Goal: Information Seeking & Learning: Learn about a topic

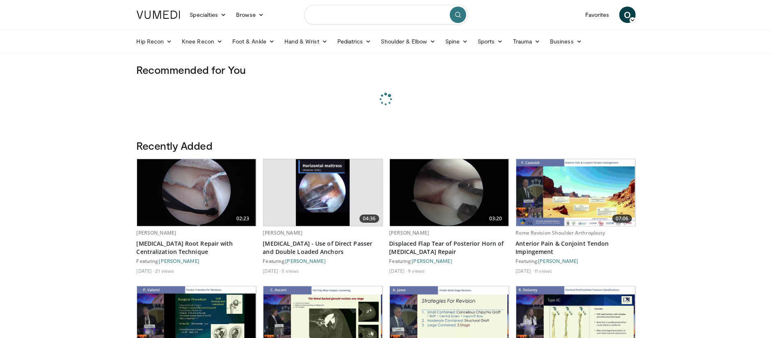
click at [420, 7] on input "Search topics, interventions" at bounding box center [386, 15] width 164 height 20
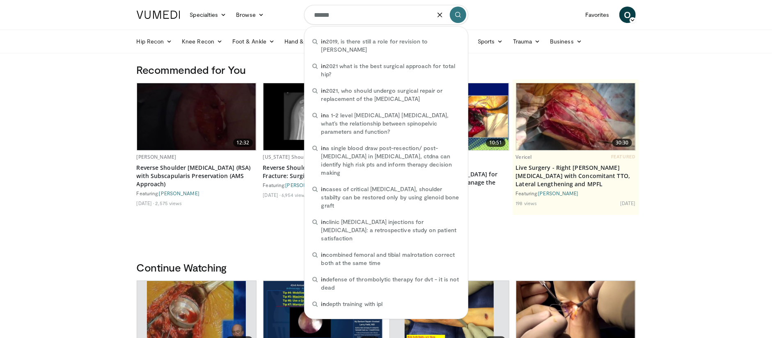
type input "*******"
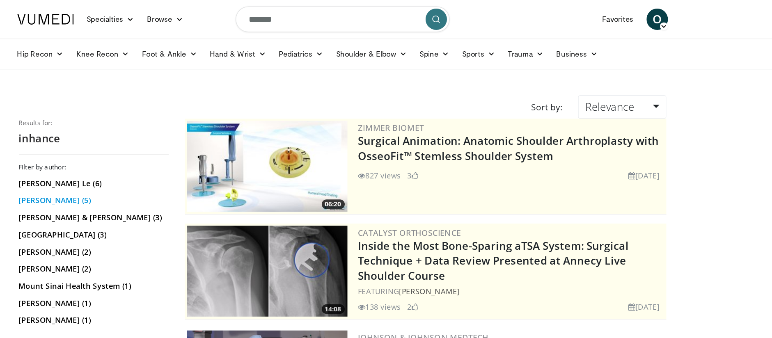
click at [138, 156] on link "Andrew Jawa (5)" at bounding box center [194, 154] width 113 height 8
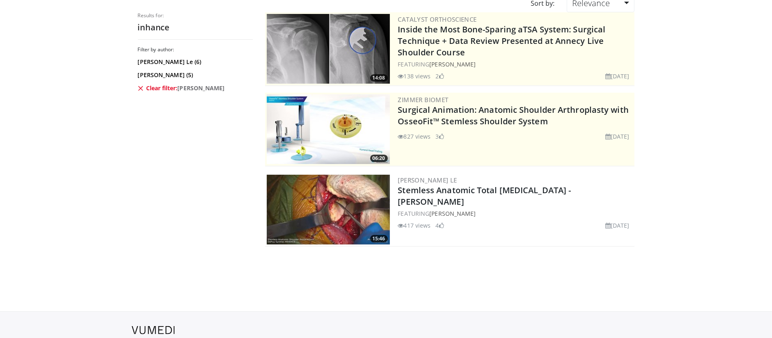
scroll to position [100, 0]
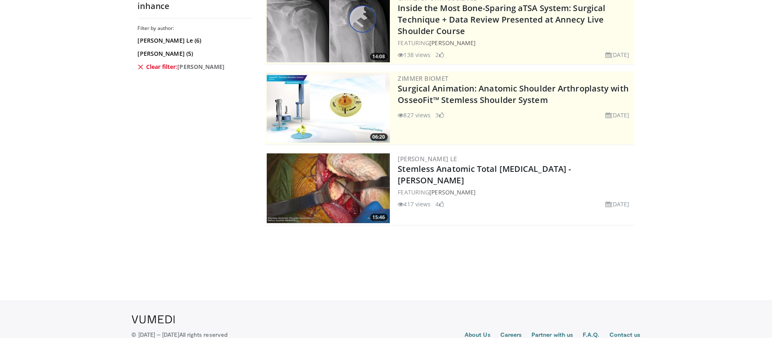
click at [329, 191] on img at bounding box center [328, 189] width 123 height 70
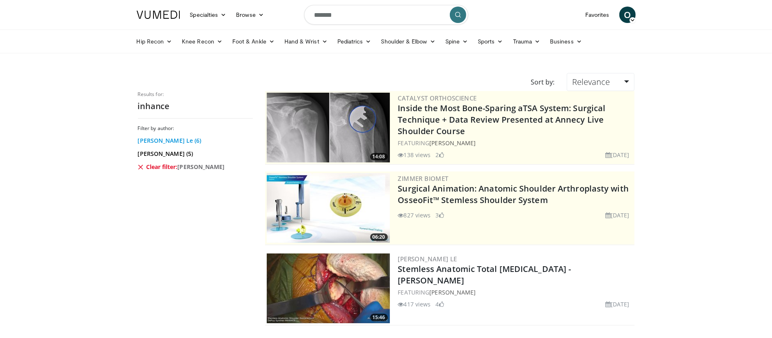
scroll to position [0, 0]
click at [154, 142] on link "Kiet Le (6)" at bounding box center [194, 141] width 113 height 8
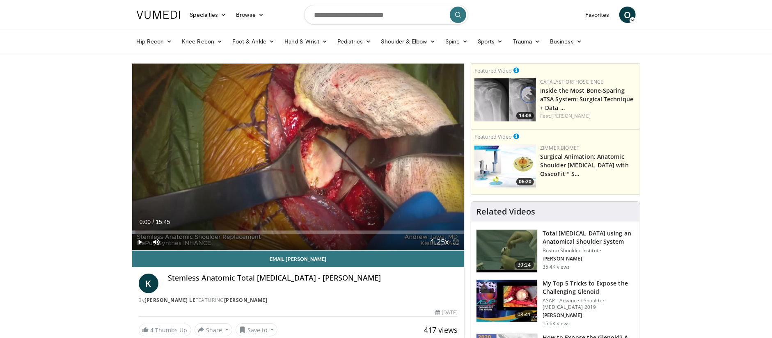
click at [144, 241] on span "Video Player" at bounding box center [140, 242] width 16 height 16
click at [140, 241] on span "Video Player" at bounding box center [140, 242] width 16 height 16
click at [455, 245] on span "Video Player" at bounding box center [456, 242] width 16 height 16
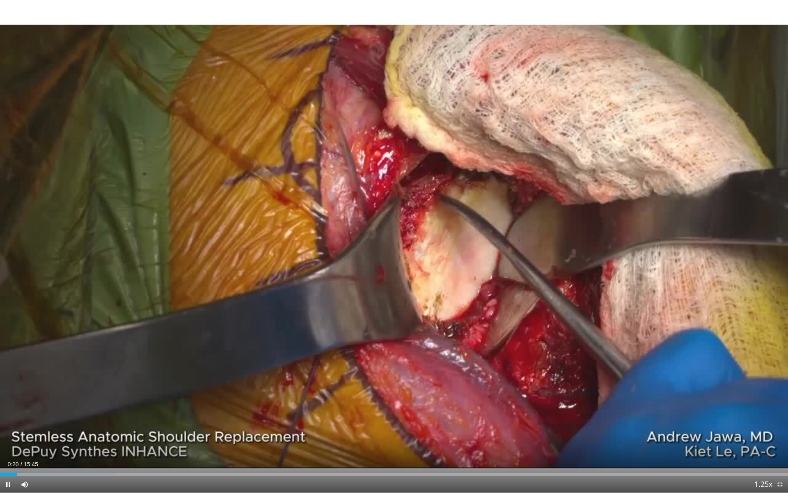
click at [10, 338] on span "Video Player" at bounding box center [8, 484] width 16 height 16
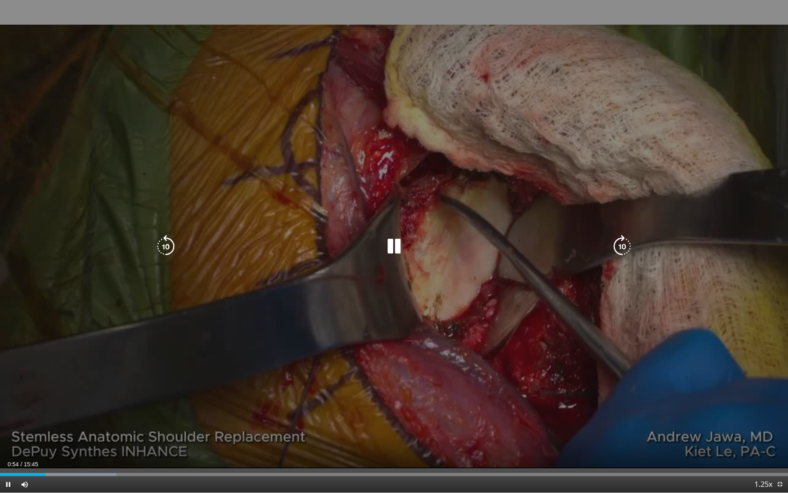
click at [397, 246] on icon "Video Player" at bounding box center [394, 246] width 23 height 23
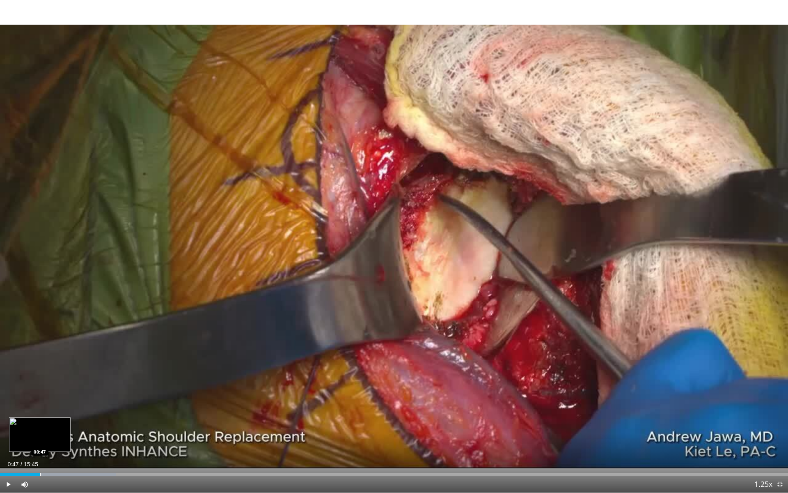
click at [40, 338] on div "Progress Bar" at bounding box center [40, 474] width 1 height 3
click at [37, 338] on div "Progress Bar" at bounding box center [37, 474] width 1 height 3
click at [30, 338] on div "Loaded : 20.11% 00:36 00:35" at bounding box center [394, 472] width 788 height 8
click at [27, 338] on div "Loaded : 20.11% 00:35 00:35" at bounding box center [394, 472] width 788 height 8
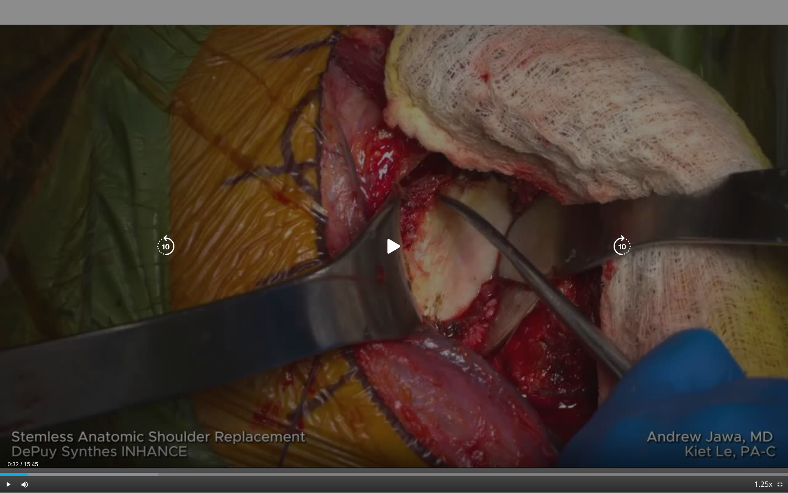
click at [393, 239] on icon "Video Player" at bounding box center [394, 246] width 23 height 23
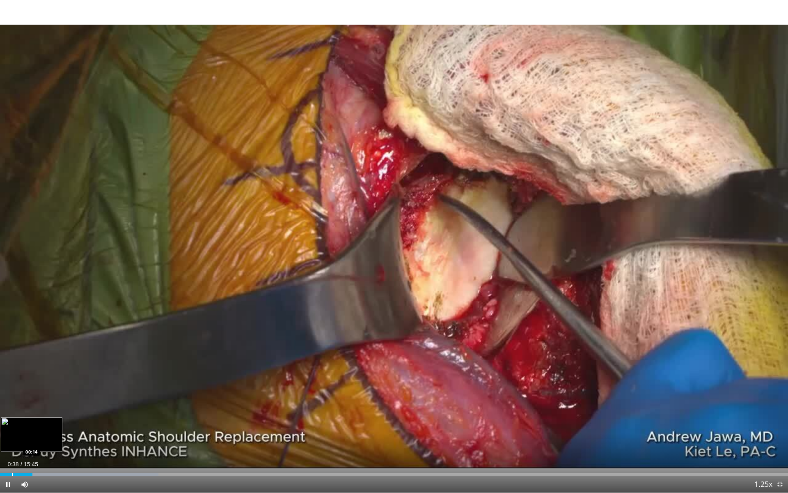
click at [12, 338] on div "Progress Bar" at bounding box center [12, 474] width 1 height 3
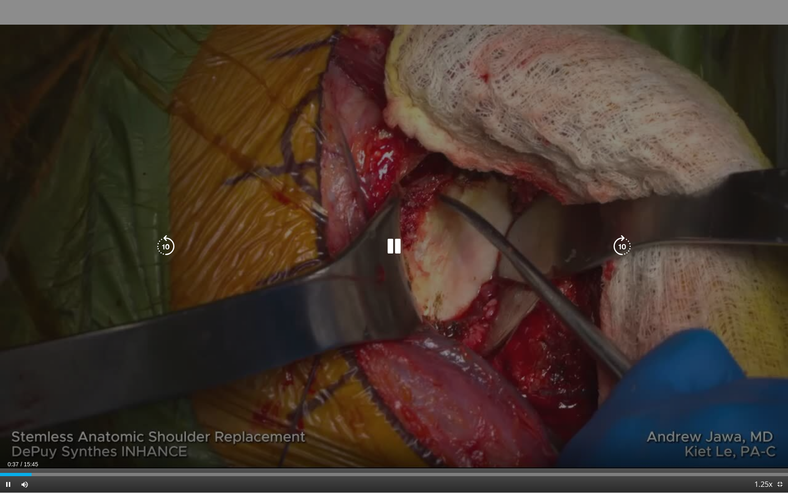
click at [66, 338] on div "10 seconds Tap to unmute" at bounding box center [394, 246] width 788 height 492
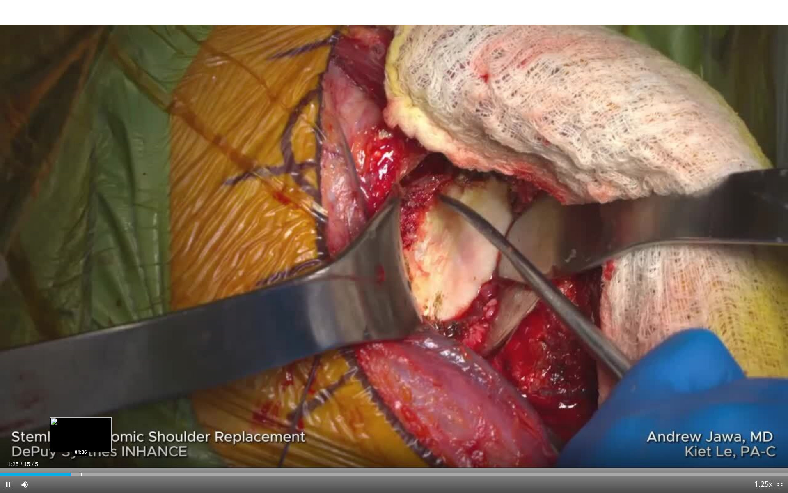
click at [81, 338] on div "Loaded : 2.11% 01:25 01:36" at bounding box center [394, 472] width 788 height 8
click at [130, 338] on div "Loaded : 16.89% 02:09 02:36" at bounding box center [394, 472] width 788 height 8
click at [9, 338] on span "Video Player" at bounding box center [8, 484] width 16 height 16
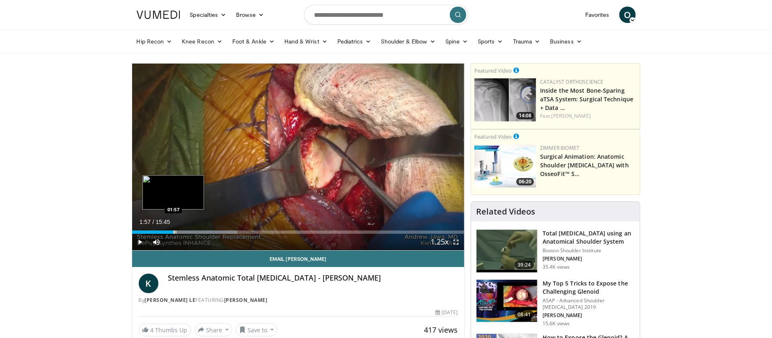
click at [173, 230] on div "Loaded : 31.65% 01:57 01:57" at bounding box center [298, 230] width 333 height 8
click at [167, 229] on div "Loaded : 12.69% 01:57 01:48" at bounding box center [298, 230] width 333 height 8
click at [160, 229] on div "Loaded : 10.57% 01:39 01:32" at bounding box center [298, 230] width 333 height 8
click at [153, 229] on div "Loaded : 8.46% 01:18 01:18" at bounding box center [298, 230] width 333 height 8
click at [158, 229] on div "Loaded : 6.34% 00:58 01:12" at bounding box center [298, 230] width 333 height 8
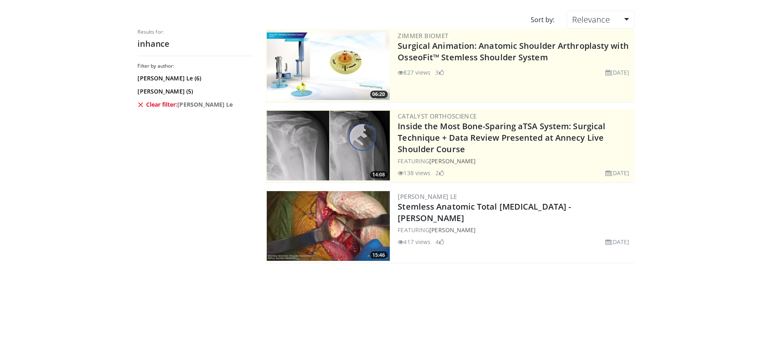
scroll to position [6, 0]
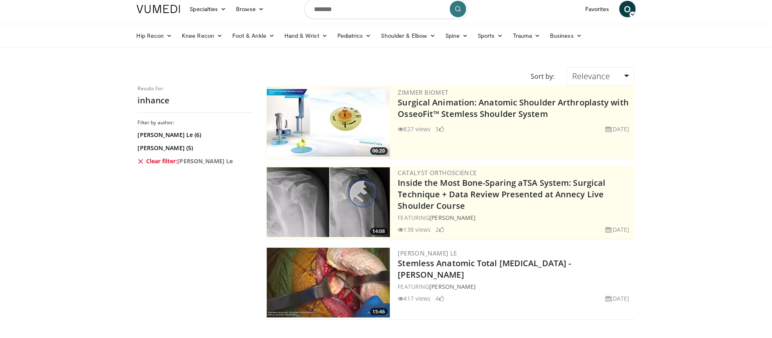
click at [148, 160] on link "Clear filter: Kiet Le" at bounding box center [194, 161] width 113 height 8
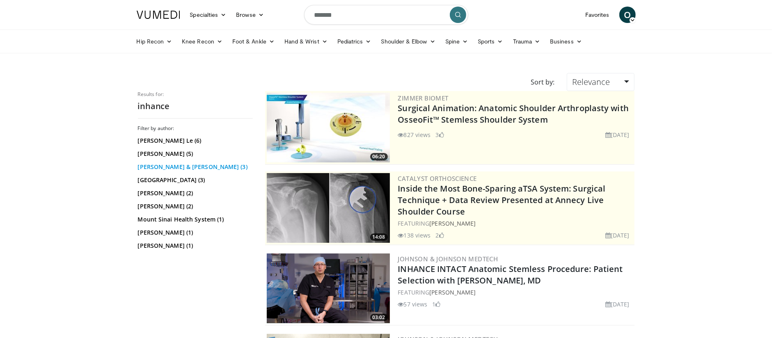
click at [156, 165] on link "[PERSON_NAME] & [PERSON_NAME] (3)" at bounding box center [194, 167] width 113 height 8
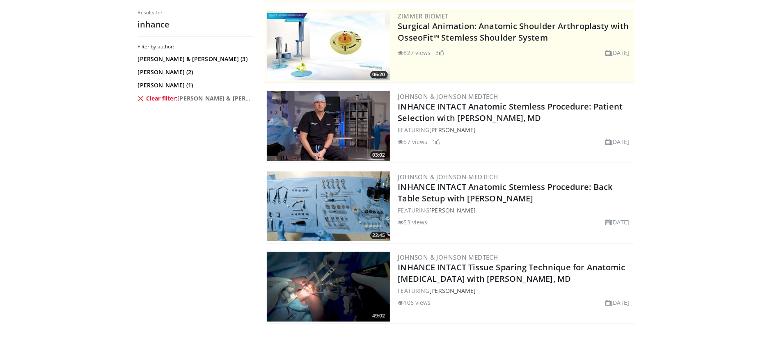
scroll to position [84, 0]
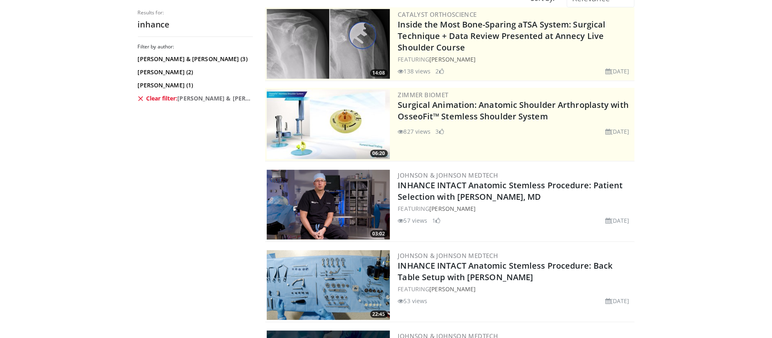
click at [168, 99] on link "Clear filter: [PERSON_NAME] & [PERSON_NAME]" at bounding box center [194, 98] width 113 height 8
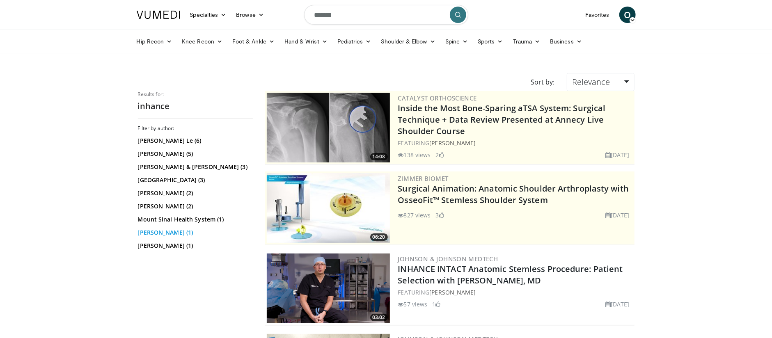
click at [160, 235] on link "[PERSON_NAME] (1)" at bounding box center [194, 233] width 113 height 8
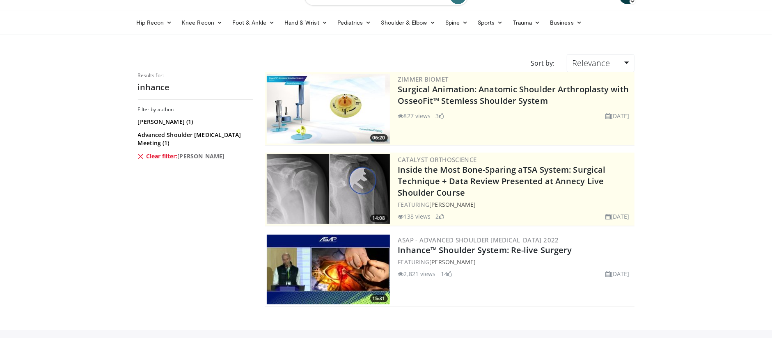
scroll to position [23, 0]
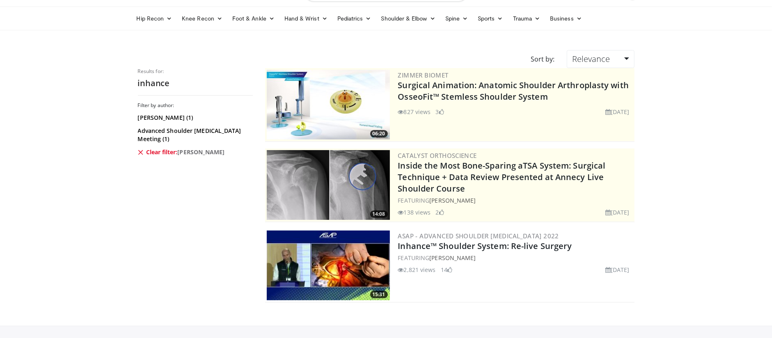
click at [294, 262] on img at bounding box center [328, 266] width 123 height 70
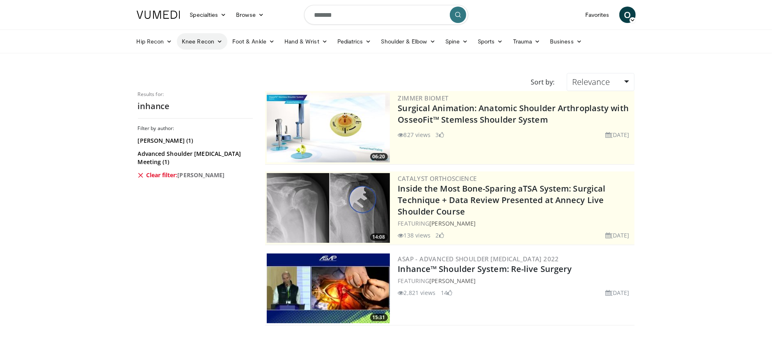
scroll to position [0, 0]
click at [340, 14] on input "*******" at bounding box center [386, 15] width 164 height 20
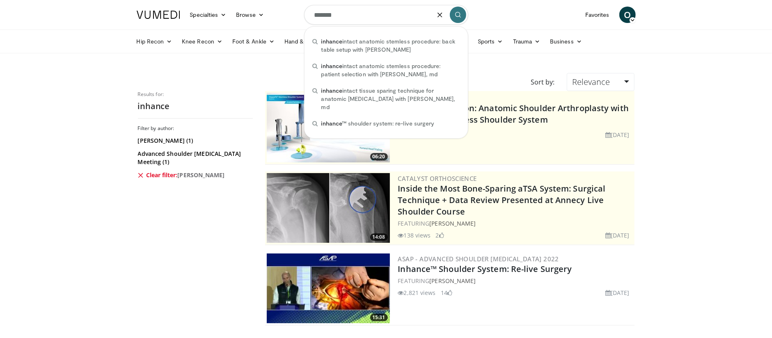
click at [340, 14] on input "*******" at bounding box center [386, 15] width 164 height 20
type input "******"
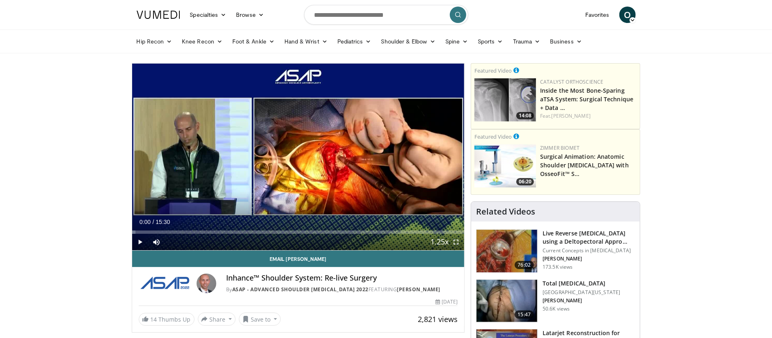
click at [142, 241] on span "Video Player" at bounding box center [140, 242] width 16 height 16
click at [152, 232] on div "Progress Bar" at bounding box center [152, 232] width 1 height 3
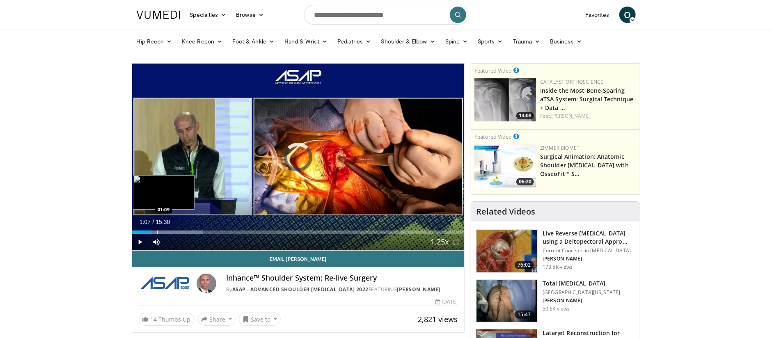
click at [157, 232] on div "Progress Bar" at bounding box center [157, 232] width 1 height 3
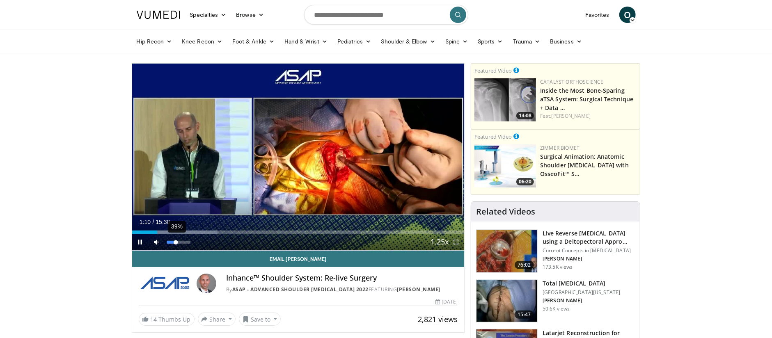
click at [176, 241] on div "39%" at bounding box center [178, 242] width 23 height 3
click at [173, 241] on div "Volume Level" at bounding box center [170, 242] width 6 height 3
click at [144, 232] on video-js "**********" at bounding box center [298, 157] width 333 height 187
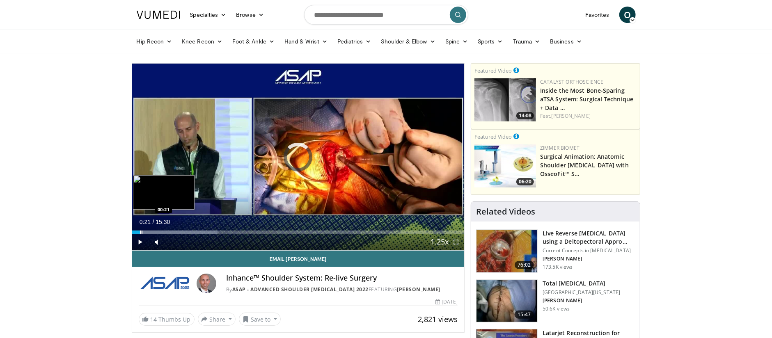
click at [140, 232] on div "Progress Bar" at bounding box center [140, 232] width 1 height 3
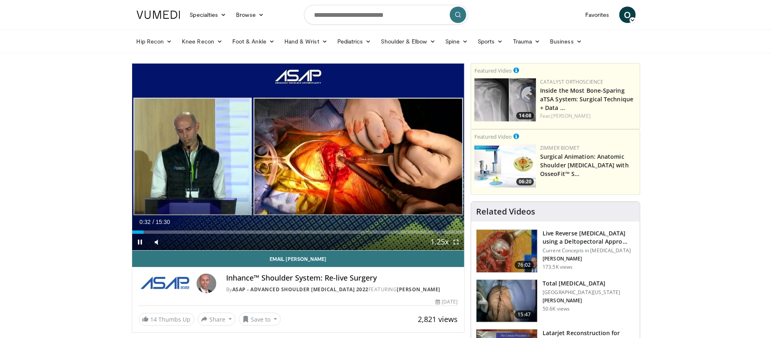
click at [454, 243] on span "Video Player" at bounding box center [456, 242] width 16 height 16
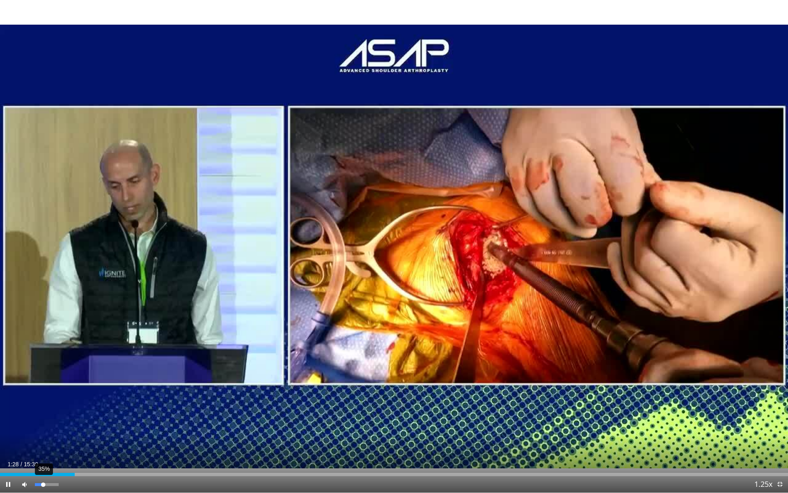
click at [43, 338] on div "Volume Level" at bounding box center [39, 484] width 8 height 3
click at [96, 338] on div "Progress Bar" at bounding box center [96, 474] width 1 height 3
click at [120, 338] on div "Progress Bar" at bounding box center [119, 474] width 1 height 3
click at [144, 338] on div "Progress Bar" at bounding box center [143, 474] width 1 height 3
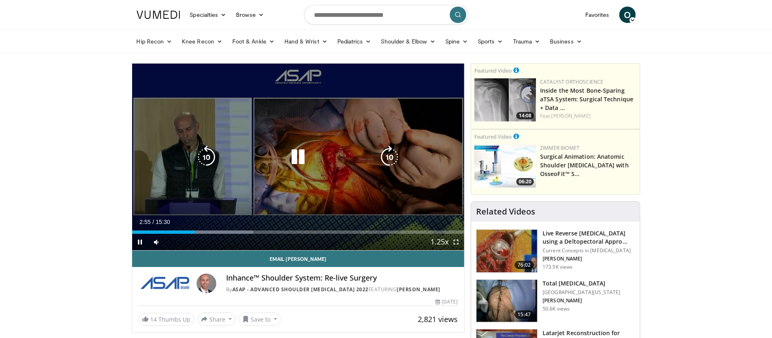
click at [300, 168] on icon "Video Player" at bounding box center [298, 157] width 23 height 23
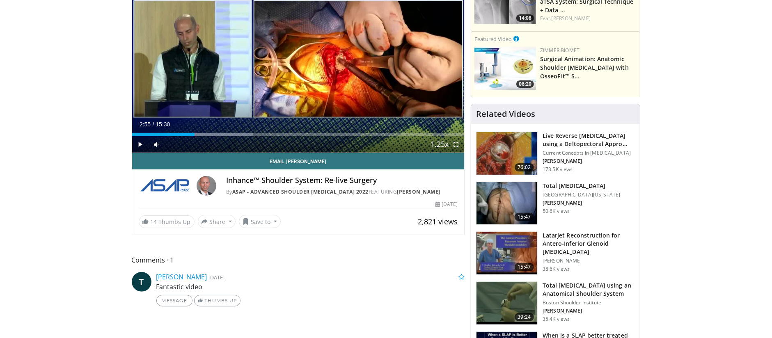
scroll to position [130, 0]
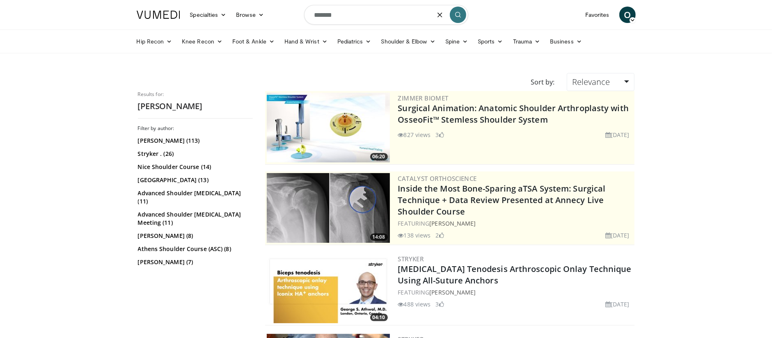
click at [365, 20] on input "******" at bounding box center [386, 15] width 164 height 20
type input "**********"
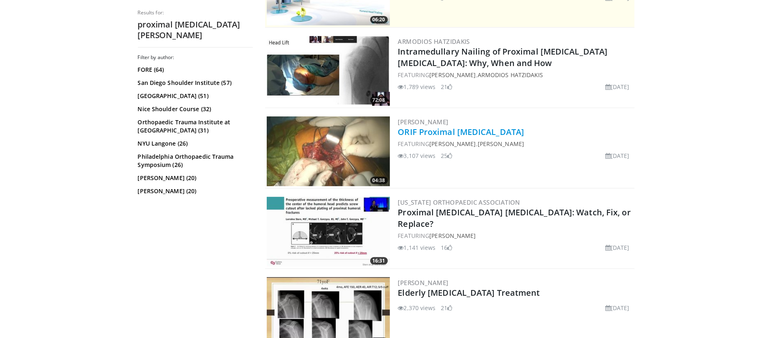
scroll to position [218, 0]
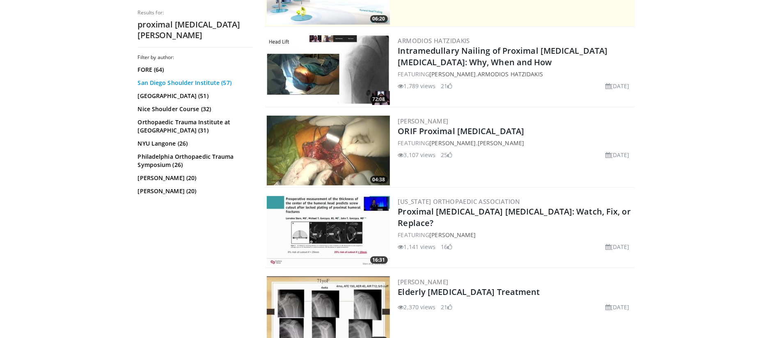
click at [224, 79] on link "San Diego Shoulder Institute (57)" at bounding box center [194, 83] width 113 height 8
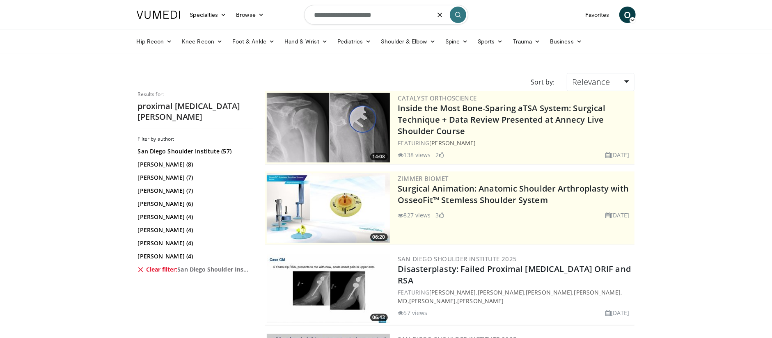
click at [370, 10] on input "**********" at bounding box center [386, 15] width 164 height 20
click at [370, 13] on input "**********" at bounding box center [386, 15] width 164 height 20
click at [367, 12] on input "**********" at bounding box center [386, 15] width 164 height 20
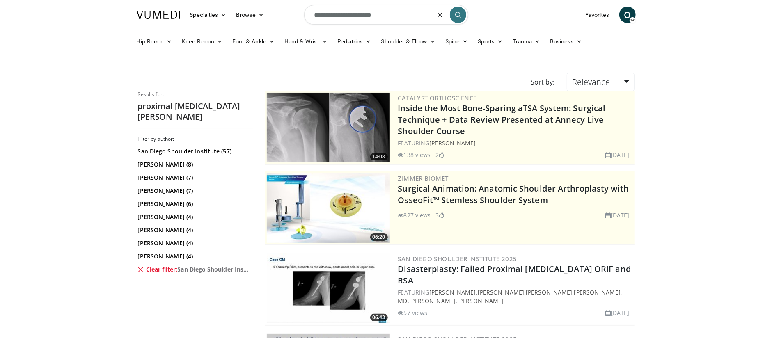
click at [367, 12] on input "**********" at bounding box center [386, 15] width 164 height 20
type input "**********"
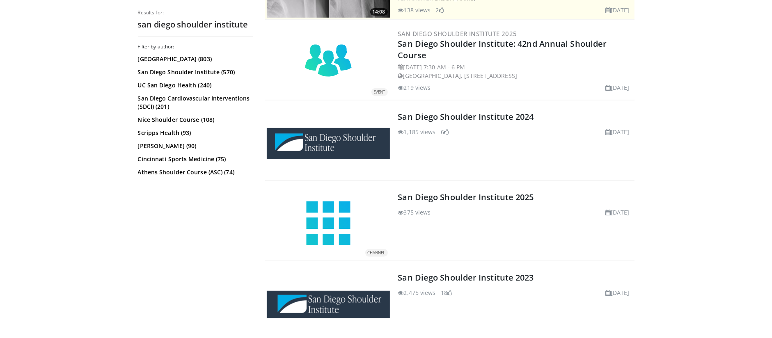
scroll to position [202, 0]
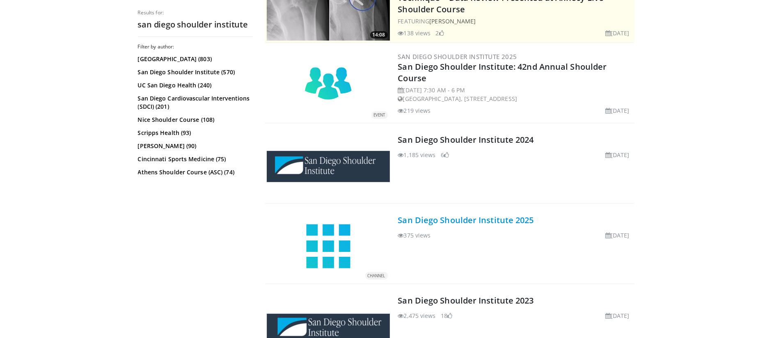
click at [454, 223] on link "San Diego Shoulder Institute 2025" at bounding box center [466, 220] width 136 height 11
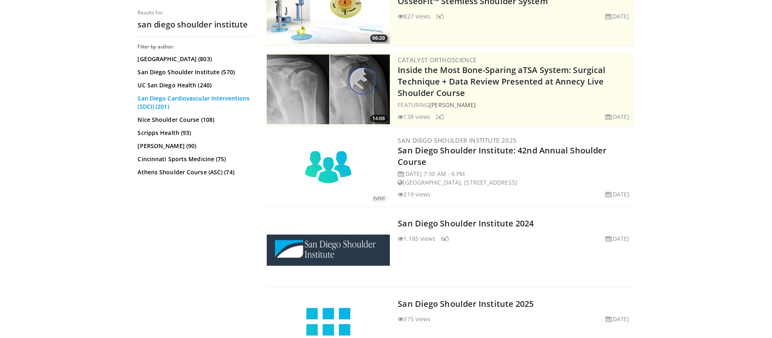
scroll to position [99, 0]
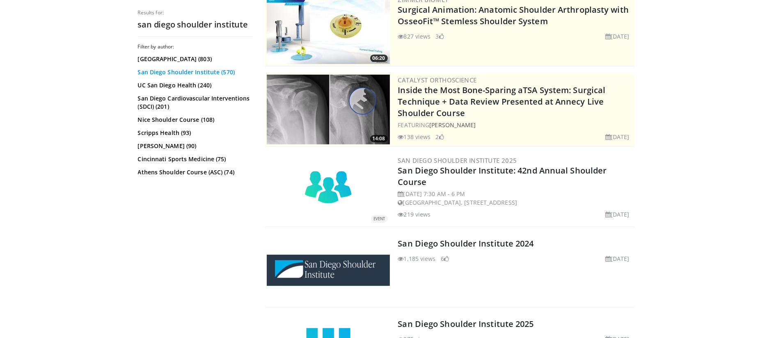
click at [215, 74] on link "San Diego Shoulder Institute (570)" at bounding box center [194, 72] width 113 height 8
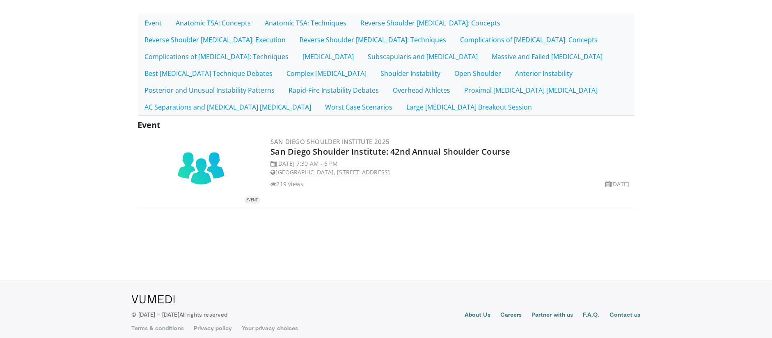
scroll to position [161, 0]
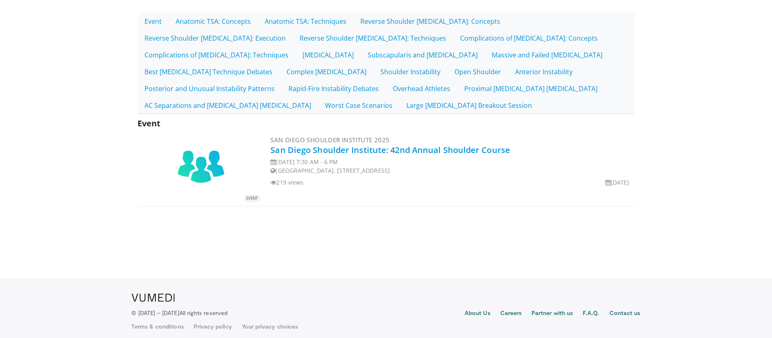
click at [376, 153] on link "San Diego Shoulder Institute: 42nd Annual Shoulder Course" at bounding box center [391, 150] width 240 height 11
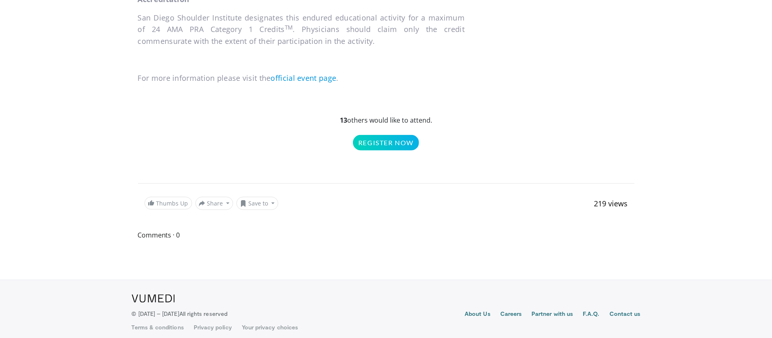
scroll to position [681, 0]
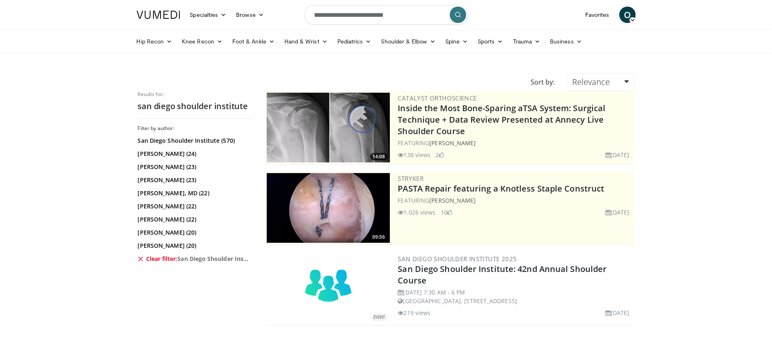
click at [344, 14] on input "**********" at bounding box center [386, 15] width 164 height 20
type input "**********"
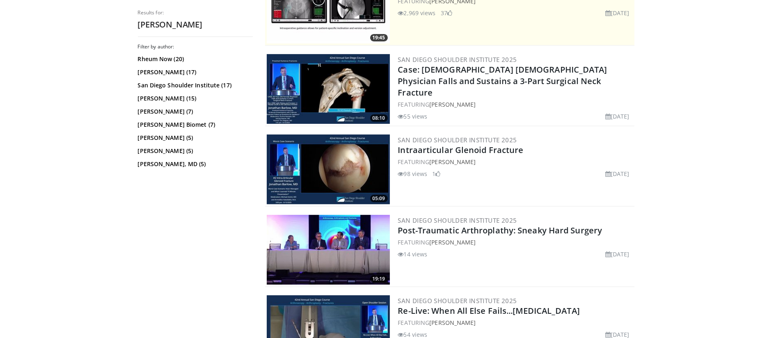
scroll to position [191, 0]
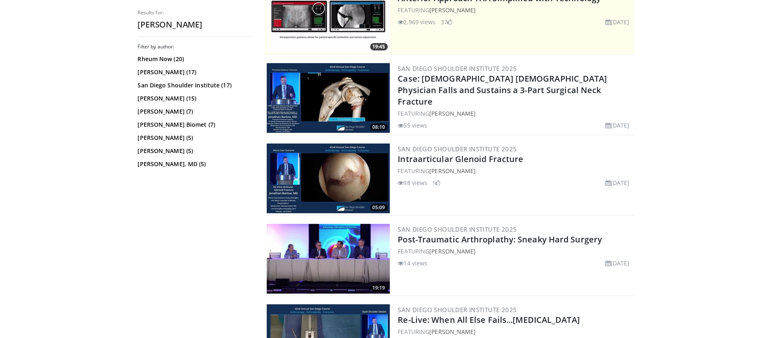
click at [370, 96] on img at bounding box center [328, 98] width 123 height 70
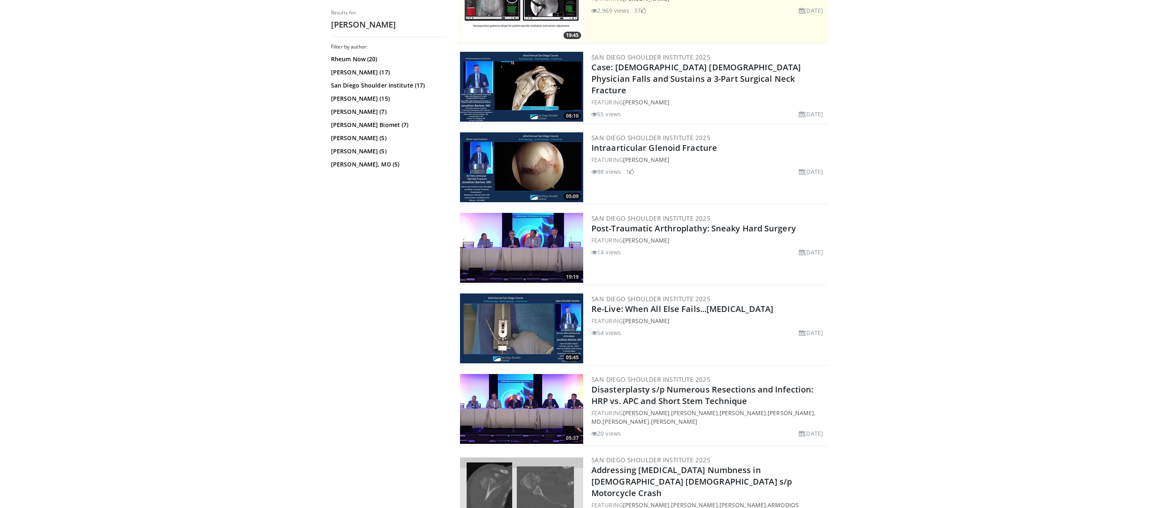
scroll to position [203, 0]
click at [536, 92] on img at bounding box center [521, 86] width 123 height 70
click at [530, 84] on img at bounding box center [521, 86] width 123 height 70
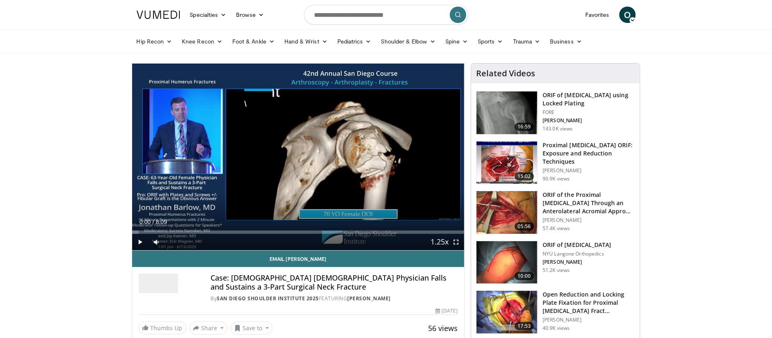
click at [141, 243] on span "Video Player" at bounding box center [140, 242] width 16 height 16
click at [179, 242] on div "Volume Level" at bounding box center [173, 242] width 12 height 3
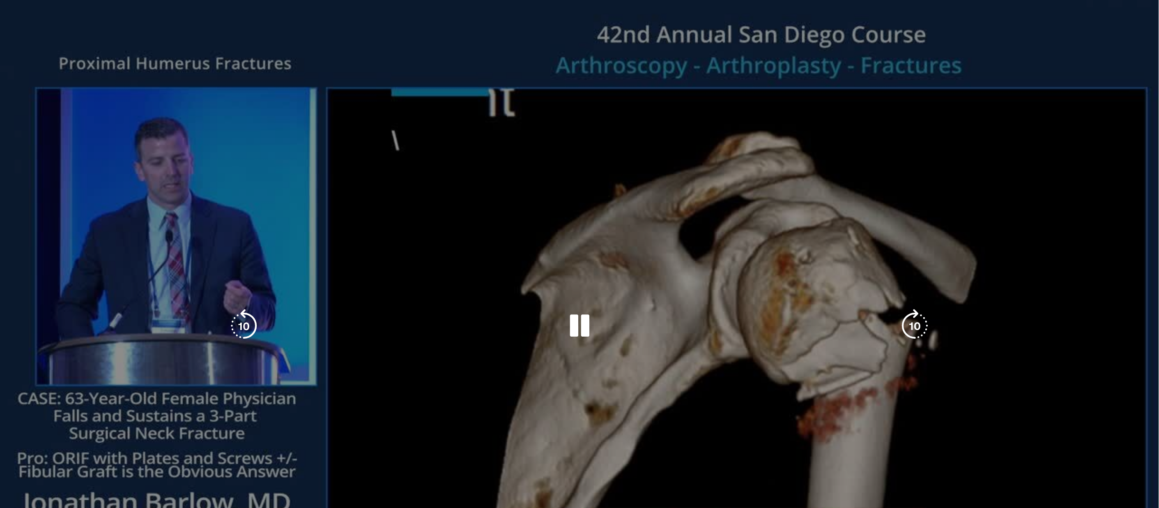
scroll to position [7, 0]
click at [749, 181] on div "10 seconds Tap to unmute" at bounding box center [579, 326] width 1159 height 652
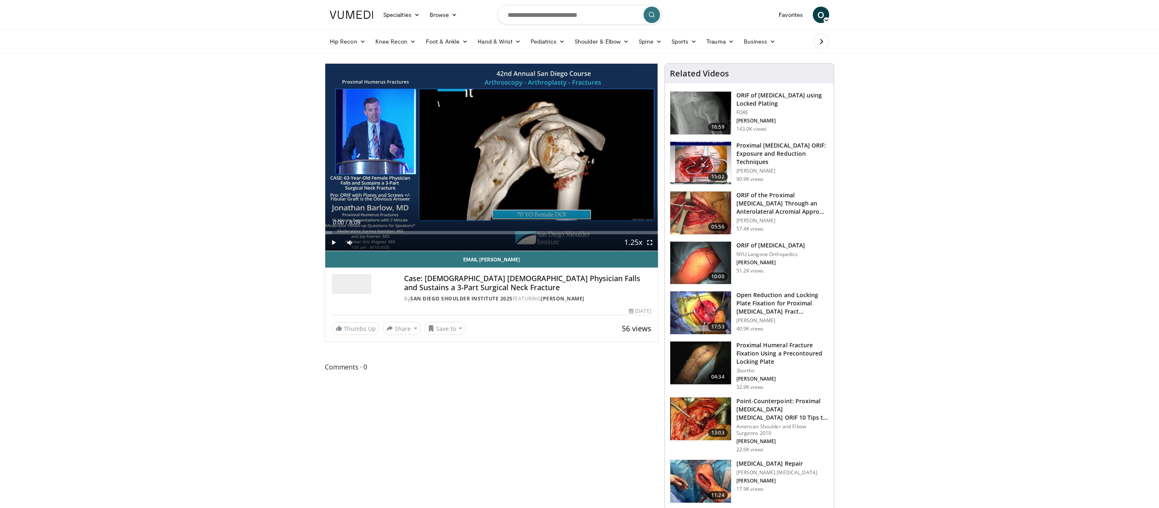
click at [333, 244] on span "Video Player" at bounding box center [333, 242] width 16 height 16
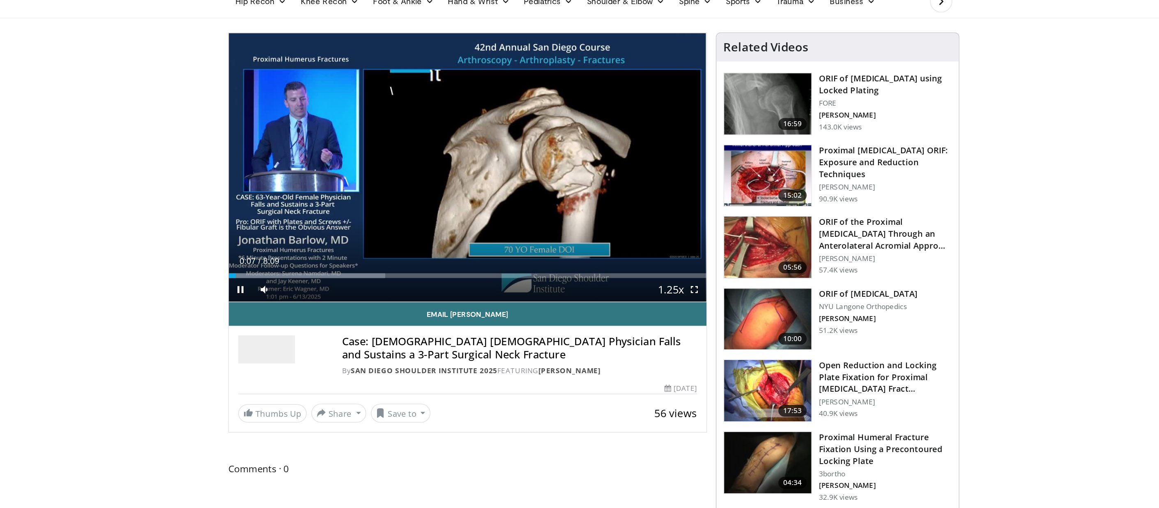
click at [641, 234] on span "Video Player" at bounding box center [649, 242] width 16 height 16
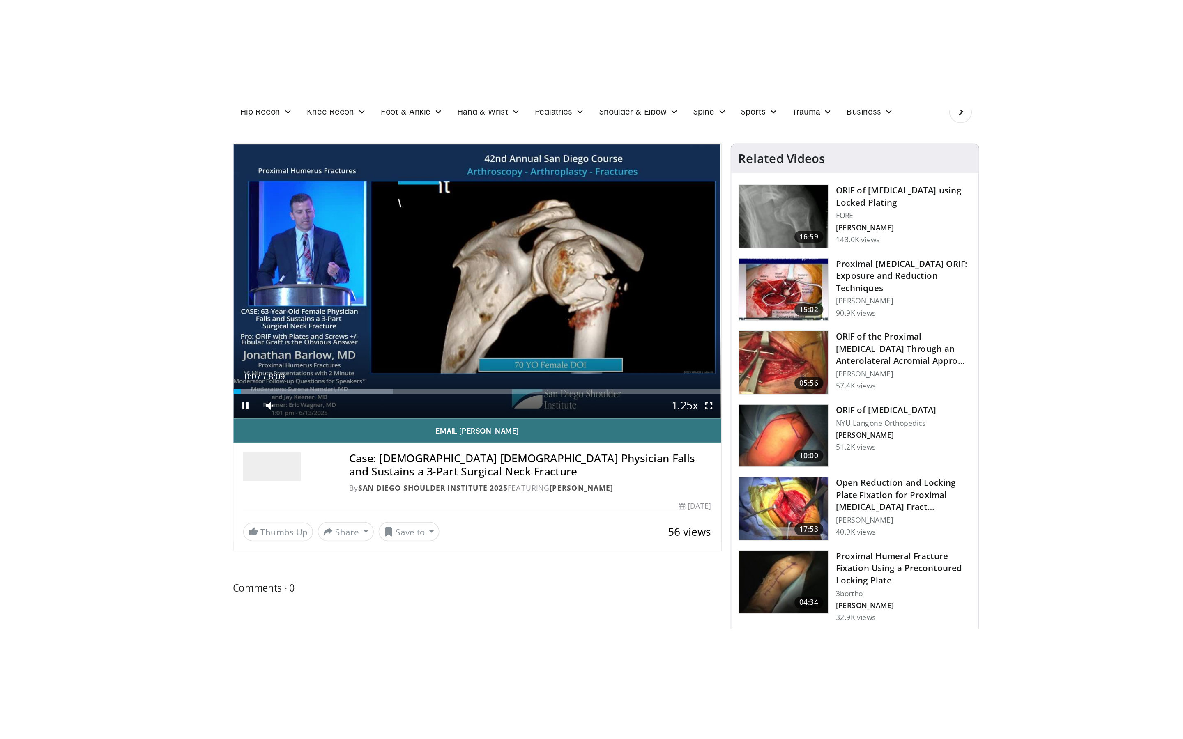
scroll to position [58, 0]
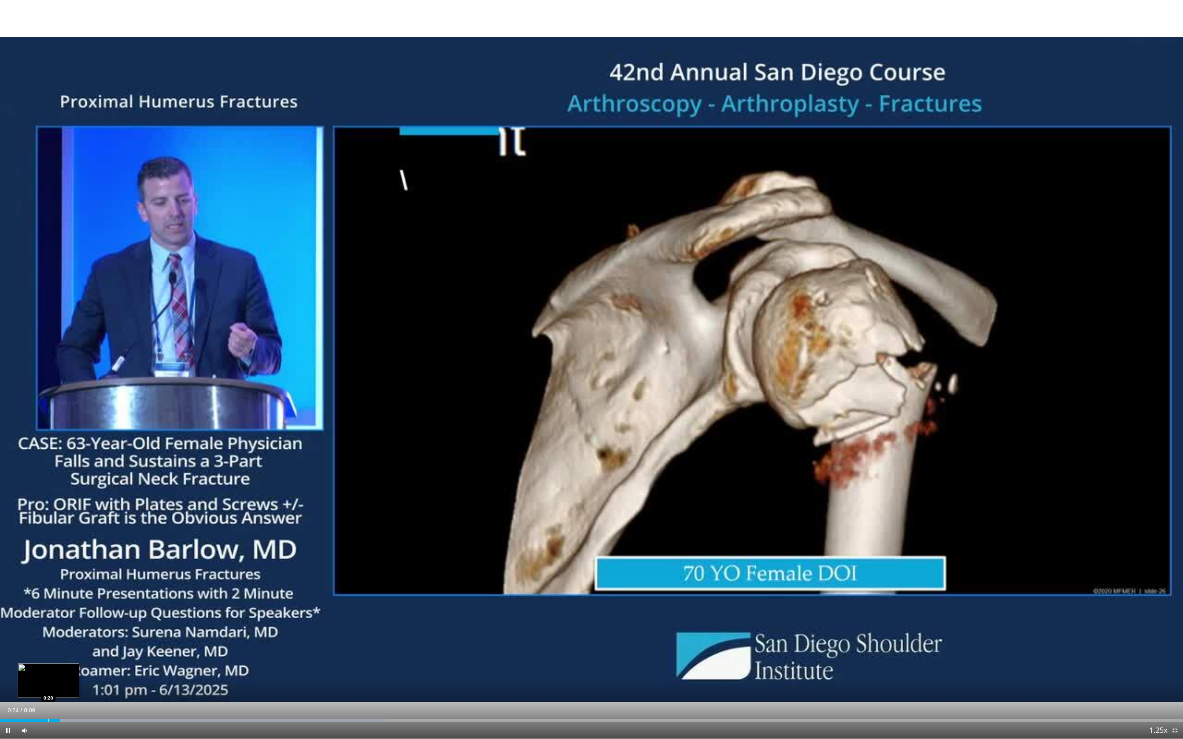
click at [48, 507] on div "Progress Bar" at bounding box center [48, 720] width 1 height 3
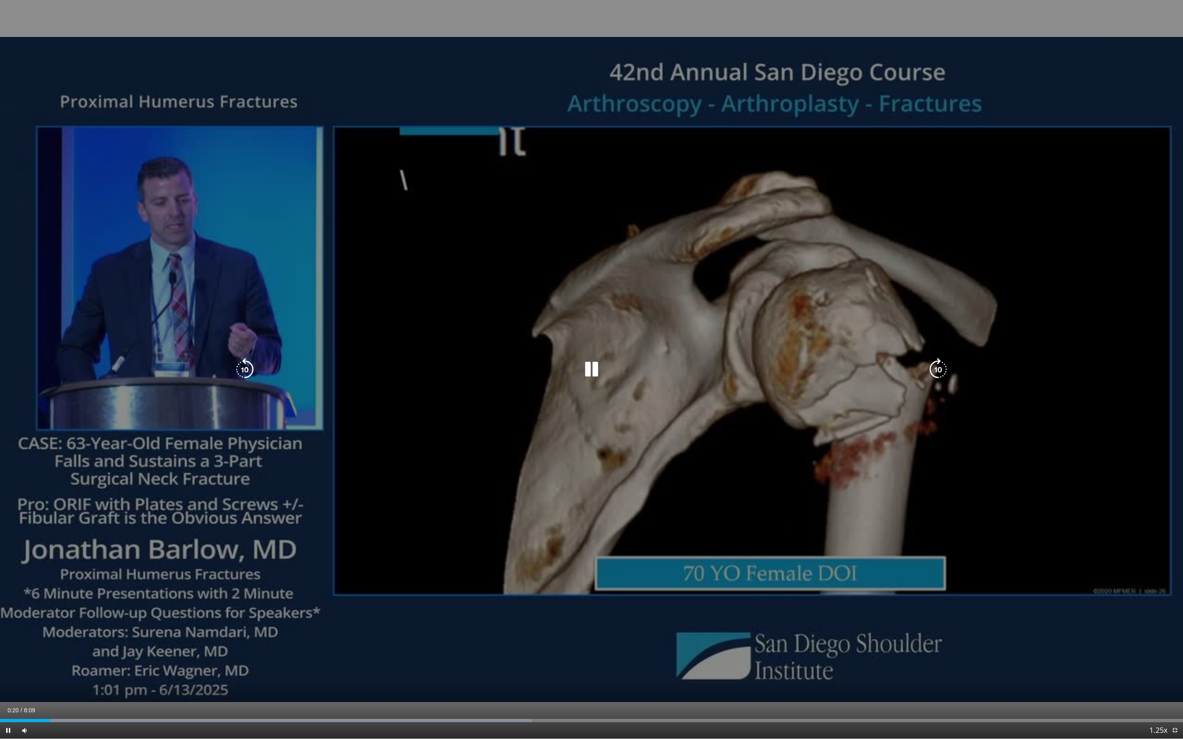
click at [287, 507] on div "10 seconds Tap to unmute" at bounding box center [591, 369] width 1183 height 739
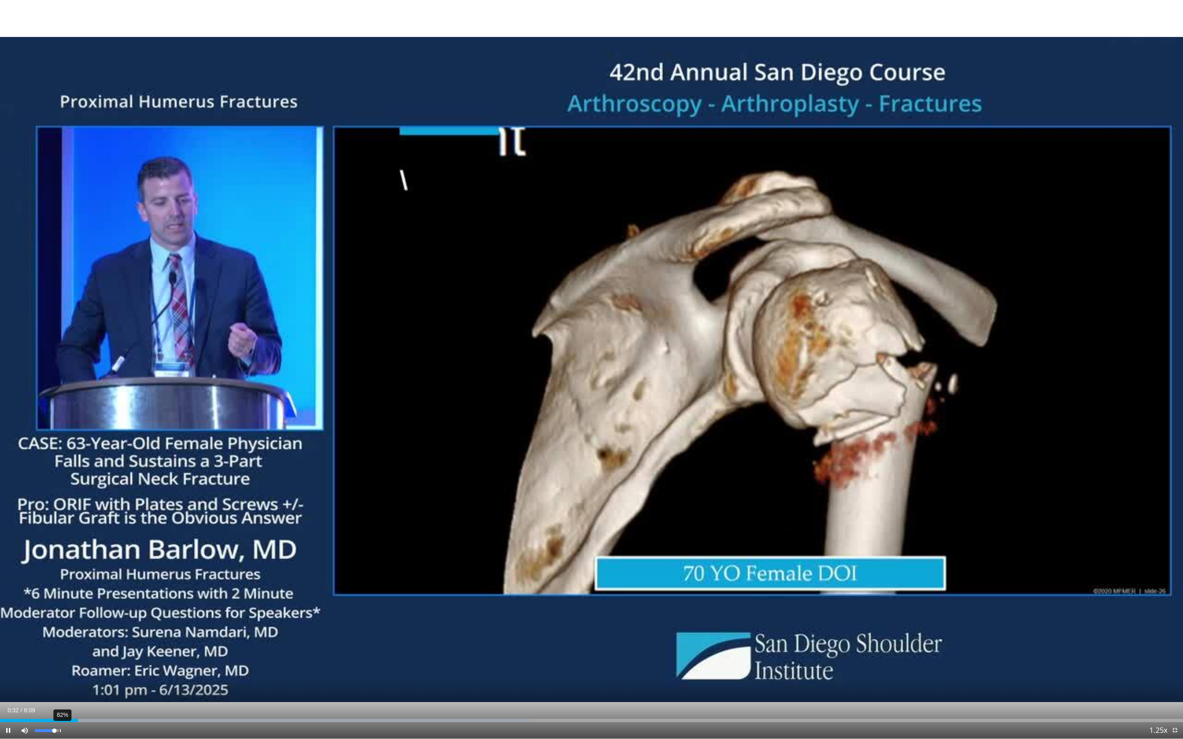
click at [58, 507] on div "82%" at bounding box center [46, 730] width 23 height 3
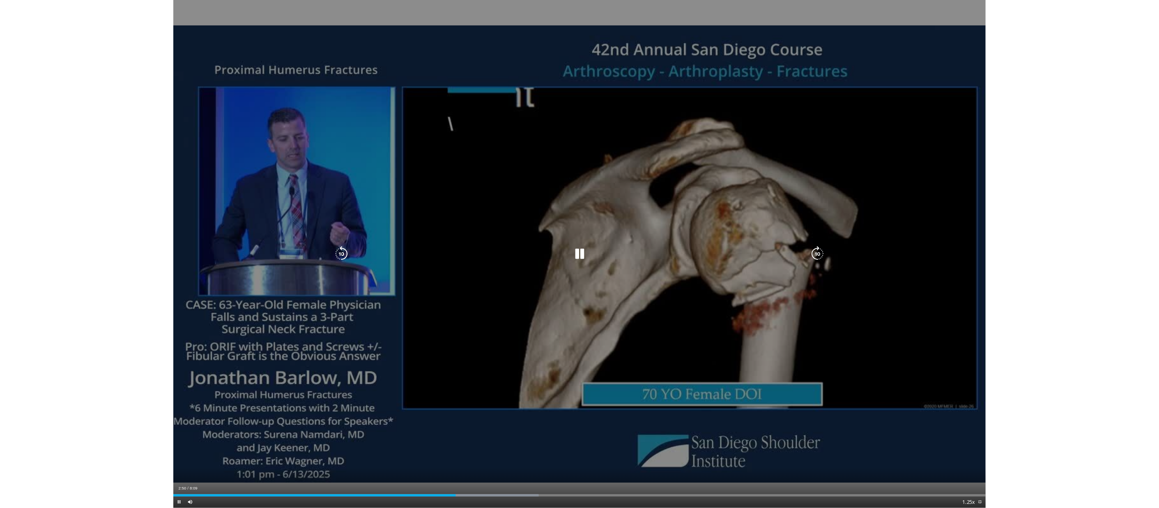
scroll to position [40, 0]
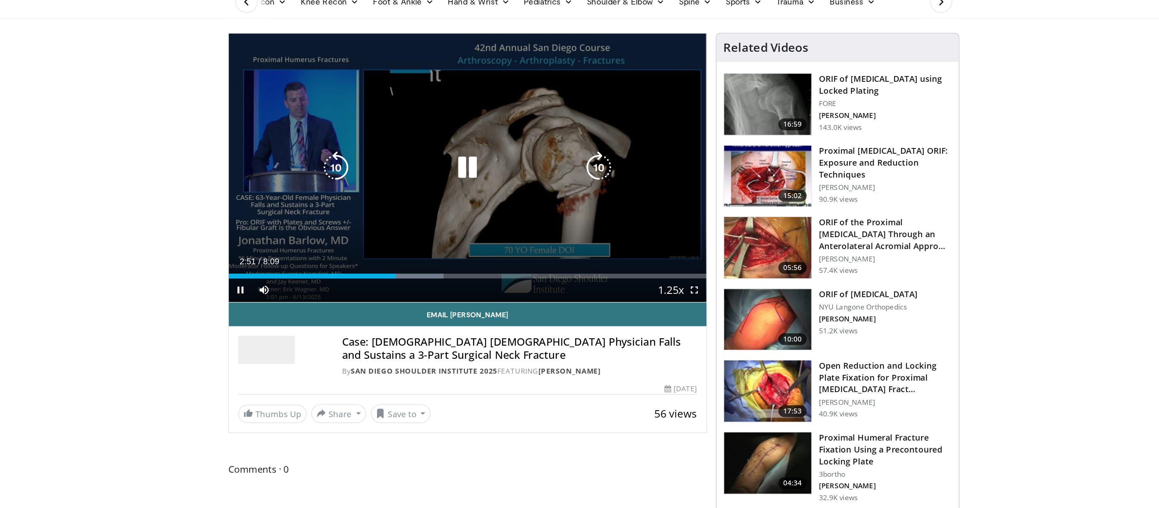
click at [325, 133] on div "10 seconds Tap to unmute" at bounding box center [491, 116] width 333 height 187
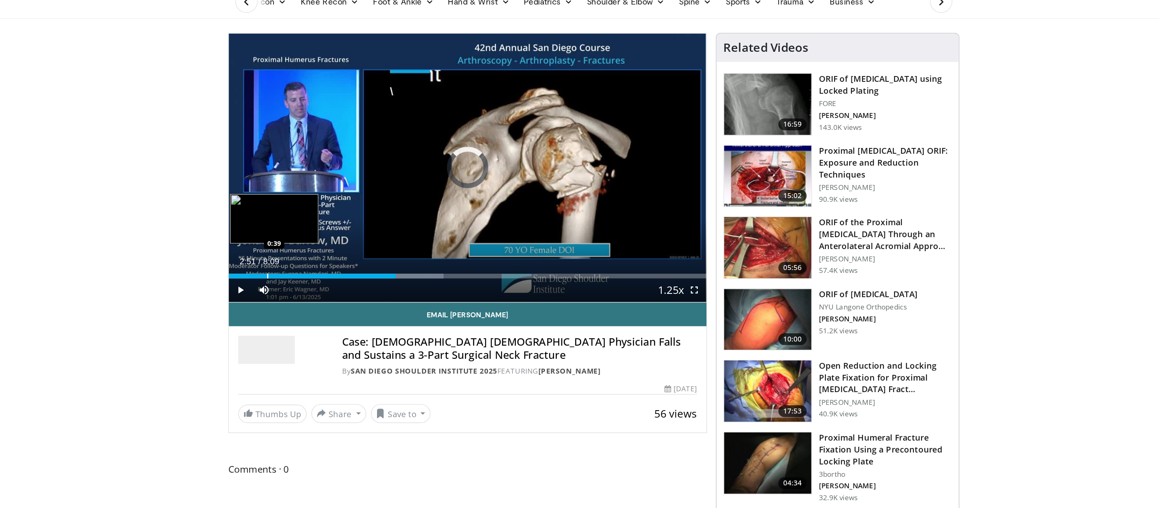
click at [325, 193] on div "Loaded : 44.96% 2:51 0:39" at bounding box center [491, 192] width 333 height 3
click at [325, 191] on div "Loaded : 48.58% 0:38 0:34" at bounding box center [491, 192] width 333 height 3
click at [325, 188] on div "Loaded : 6.12% 0:23 0:13" at bounding box center [491, 190] width 333 height 8
click at [325, 187] on div "Loaded : 4.01% 0:26 0:26" at bounding box center [491, 190] width 333 height 8
click at [325, 186] on div "Loaded : 48.59% 0:26 0:33" at bounding box center [491, 190] width 333 height 8
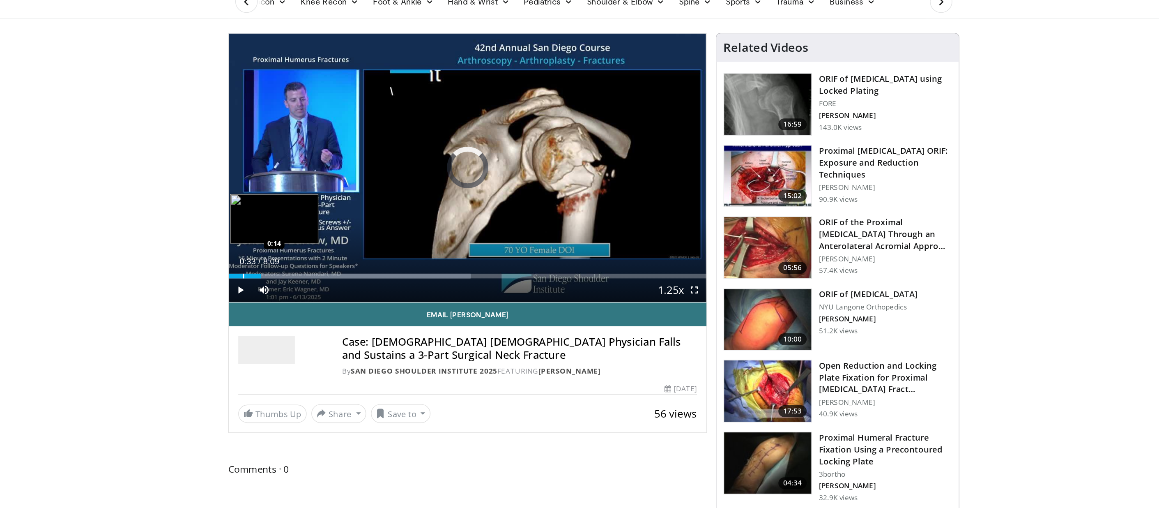
click at [325, 186] on div "Loaded : 50.59% 0:33 0:14" at bounding box center [491, 190] width 333 height 8
click at [325, 189] on div "Loaded : 51.07% 0:07 0:07" at bounding box center [491, 190] width 333 height 8
click at [325, 189] on div "Loaded : 2.03% 0:07 0:03" at bounding box center [491, 190] width 333 height 8
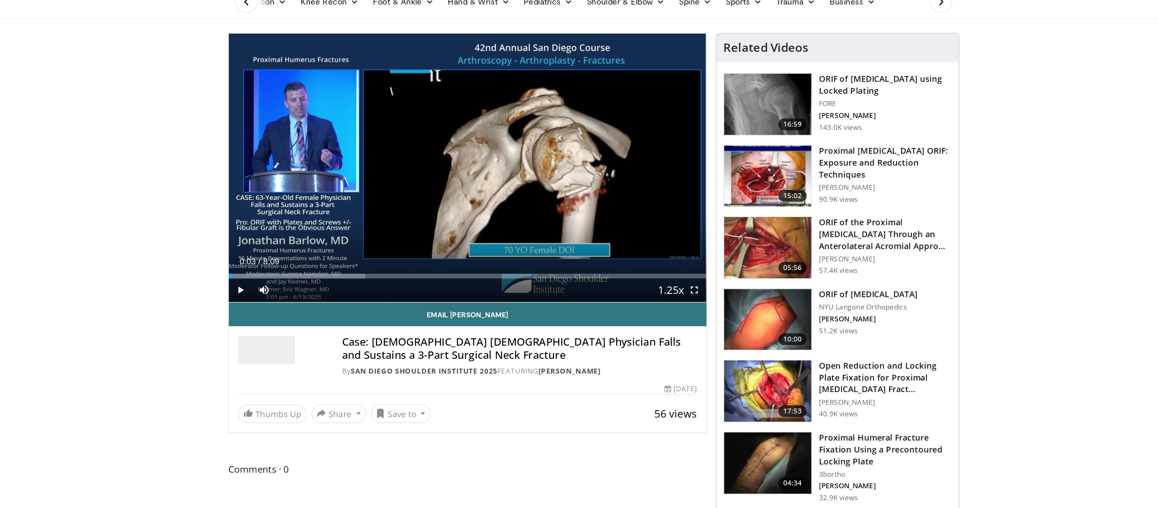
click at [325, 191] on div "Progress Bar" at bounding box center [372, 192] width 95 height 3
click at [325, 191] on div "Progress Bar" at bounding box center [402, 192] width 155 height 3
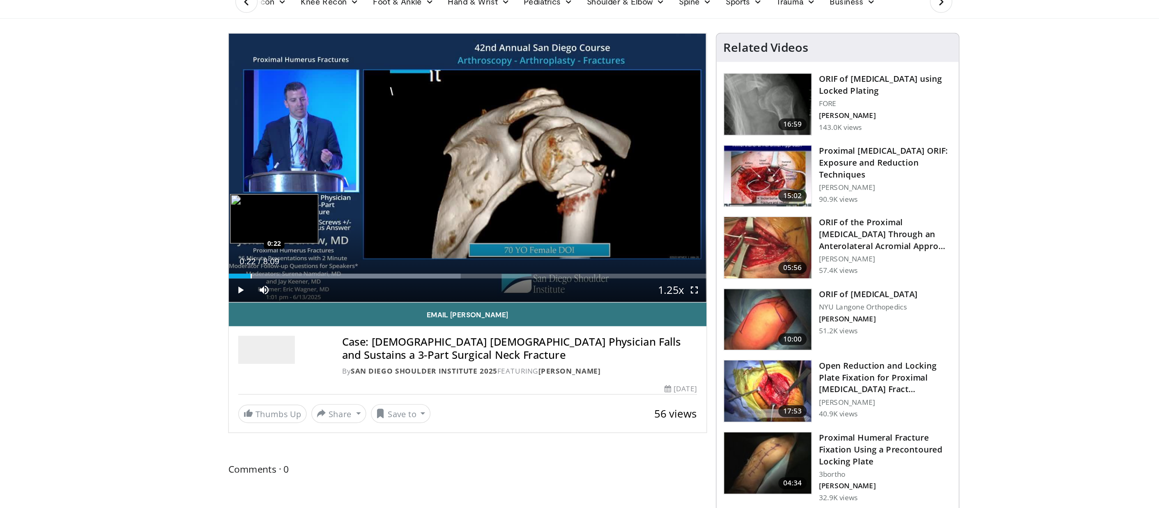
click at [325, 191] on div "Progress Bar" at bounding box center [405, 192] width 161 height 3
